Goal: Transaction & Acquisition: Book appointment/travel/reservation

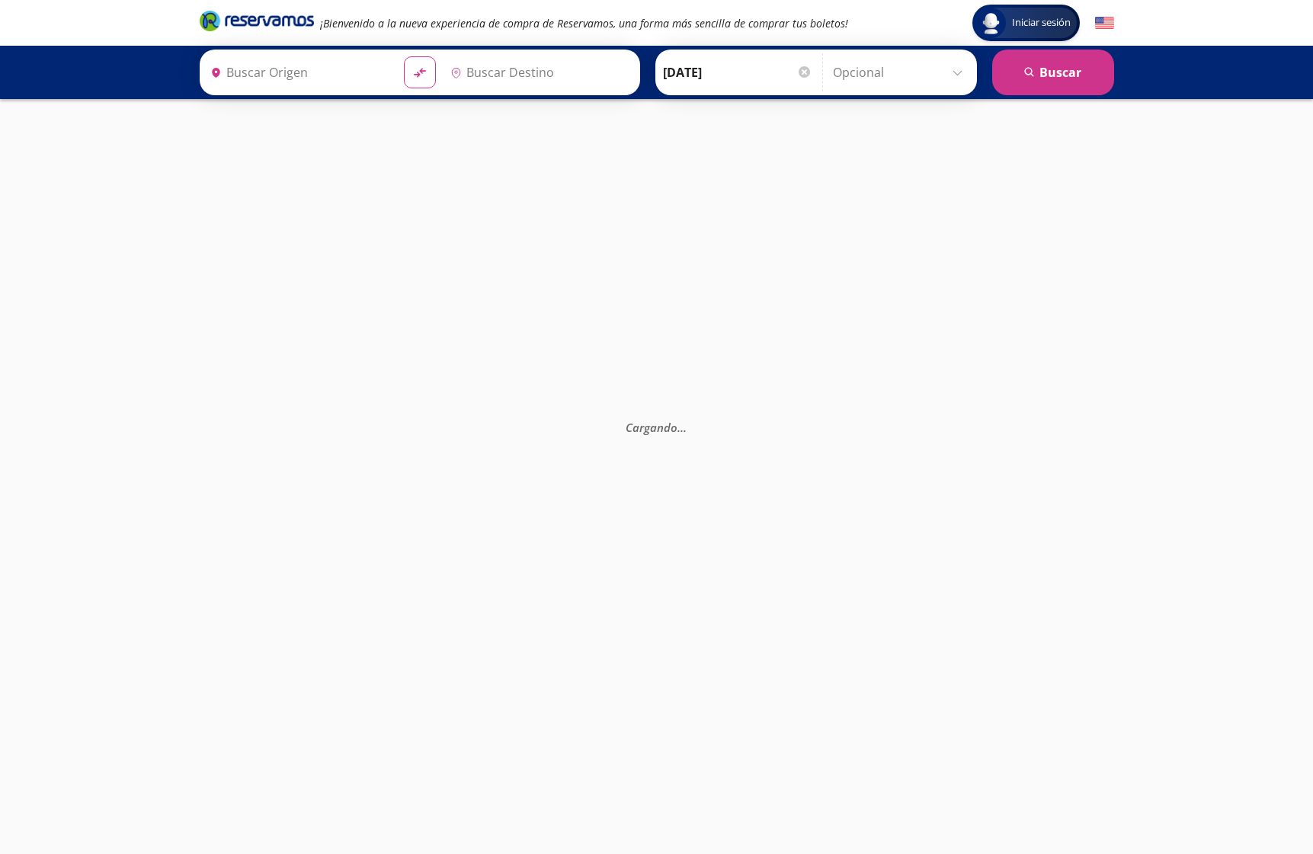
type input "[GEOGRAPHIC_DATA], [GEOGRAPHIC_DATA]"
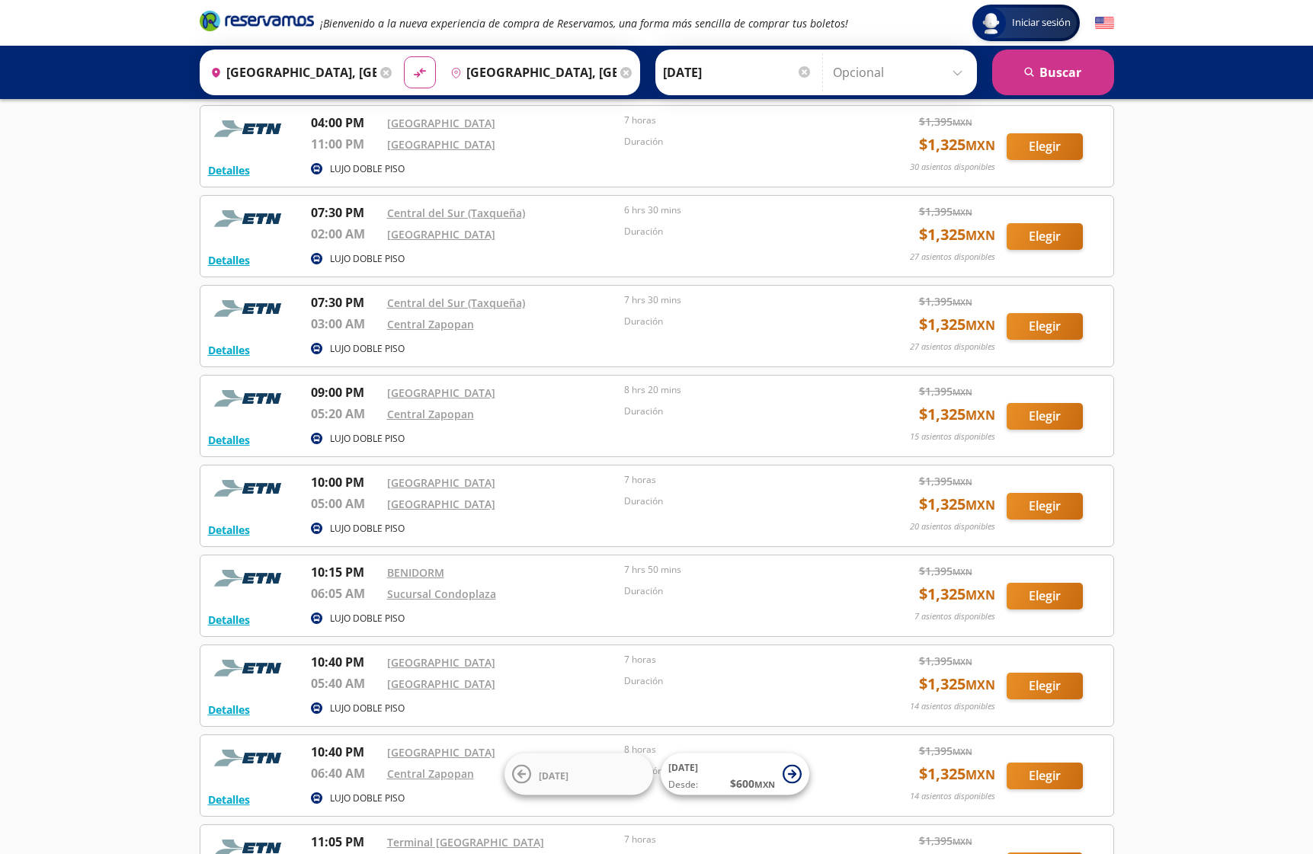
scroll to position [102, 0]
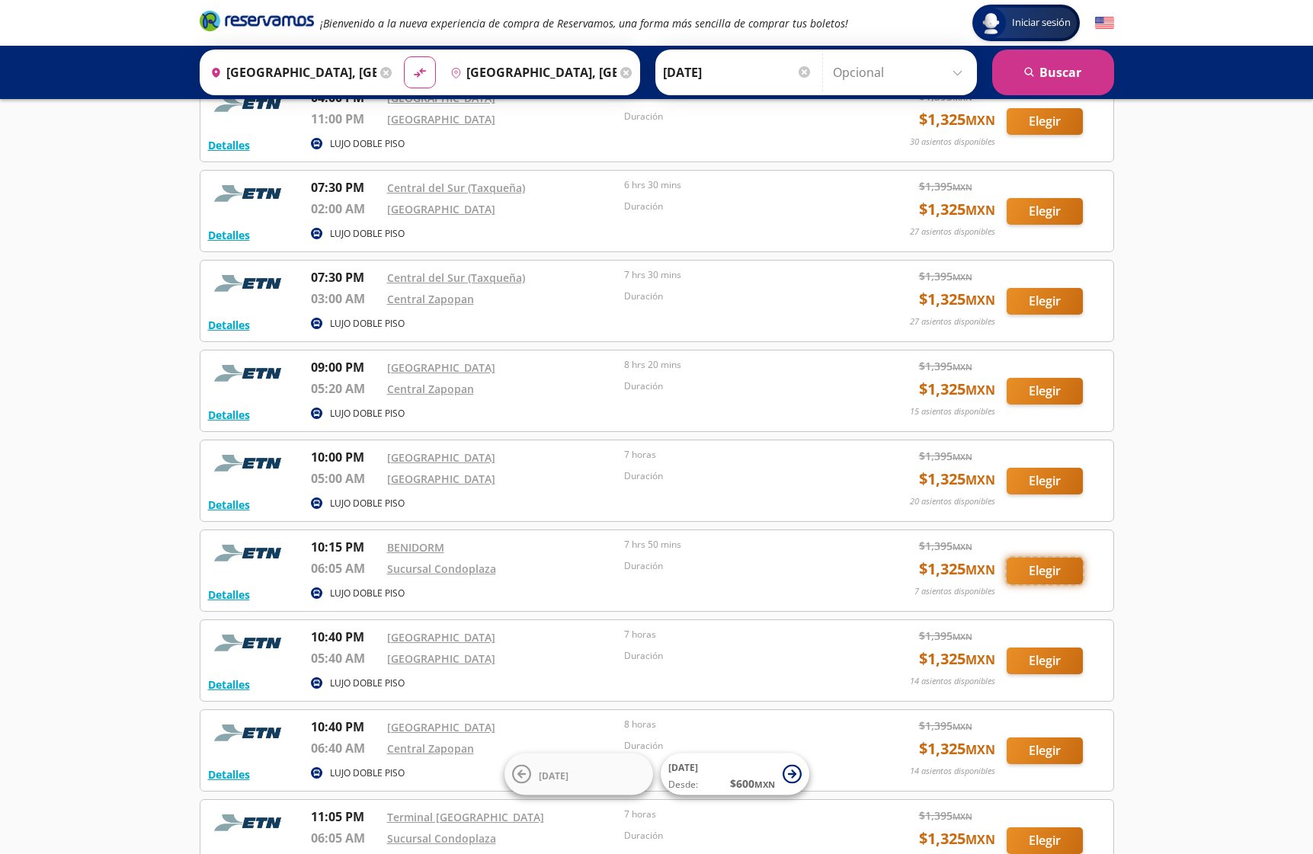
click at [1057, 576] on button "Elegir" at bounding box center [1044, 571] width 76 height 27
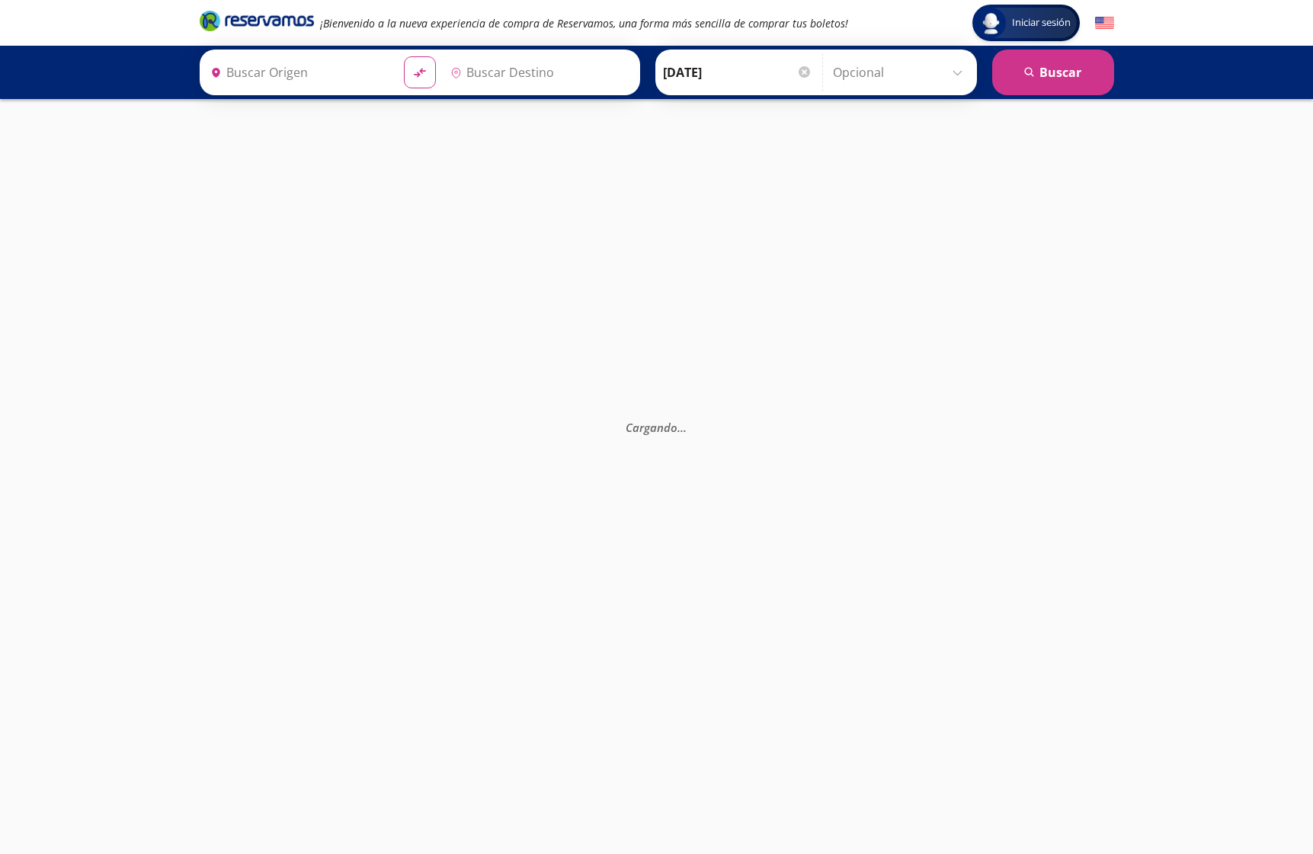
type input "[GEOGRAPHIC_DATA], [GEOGRAPHIC_DATA]"
